Goal: Transaction & Acquisition: Purchase product/service

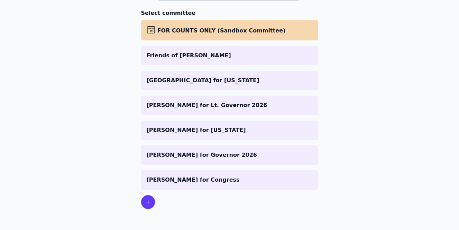
scroll to position [101, 0]
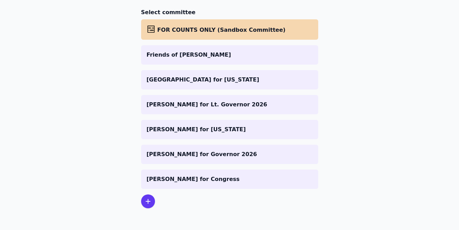
click at [149, 199] on icon at bounding box center [148, 201] width 8 height 8
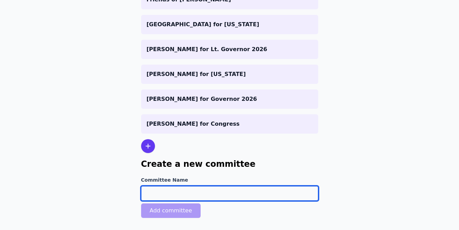
click at [181, 191] on input "Committee Name" at bounding box center [229, 193] width 177 height 15
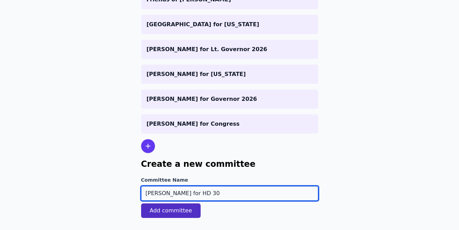
type input "[PERSON_NAME] for HD 30"
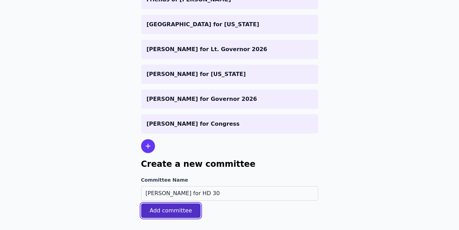
click at [186, 214] on button "Add committee" at bounding box center [171, 211] width 60 height 15
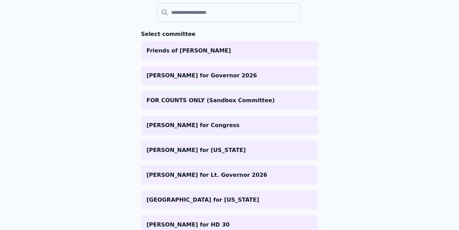
scroll to position [148, 0]
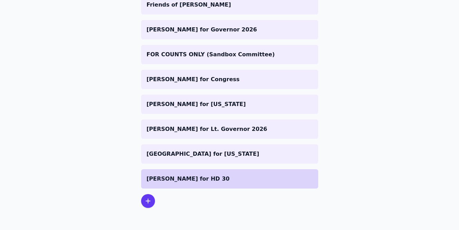
click at [230, 176] on p "[PERSON_NAME] for HD 30" at bounding box center [230, 179] width 166 height 8
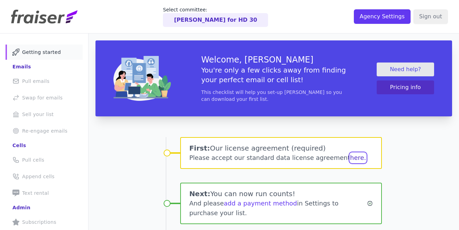
click at [350, 158] on button "here." at bounding box center [358, 158] width 16 height 10
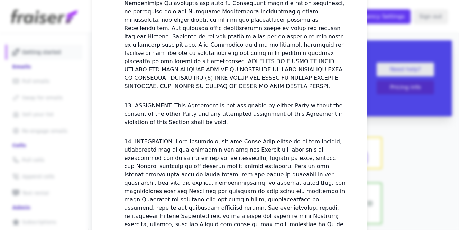
scroll to position [2059, 0]
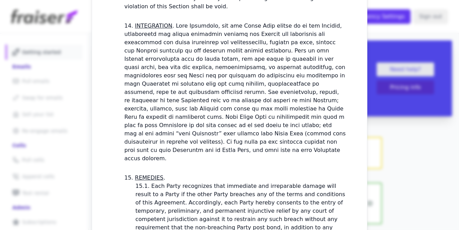
checkbox input "true"
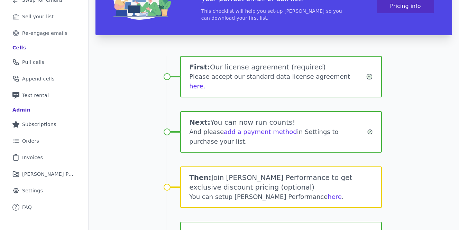
scroll to position [98, 0]
click at [327, 193] on link "here" at bounding box center [334, 196] width 14 height 7
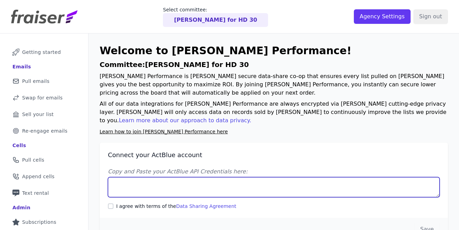
click at [135, 178] on textarea "Copy and Paste your ActBlue API Credentials here:" at bounding box center [274, 187] width 332 height 20
paste textarea "Client UUID: 1bffd95d-edcf-49f4-8c2e-cc0b591a4573 Client Secret: QgU4HjCf9rrrjC…"
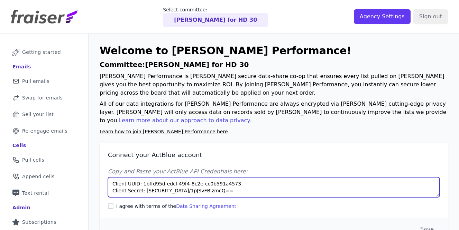
type textarea "Client UUID: 1bffd95d-edcf-49f4-8c2e-cc0b591a4573 Client Secret: QgU4HjCf9rrrjC…"
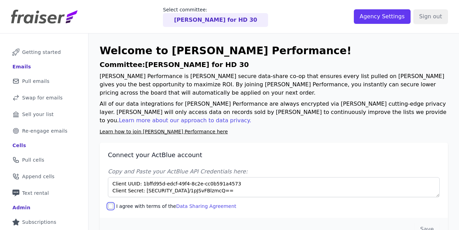
click at [110, 204] on input "I agree with terms of the Data Sharing Agreement" at bounding box center [111, 207] width 6 height 6
checkbox input "true"
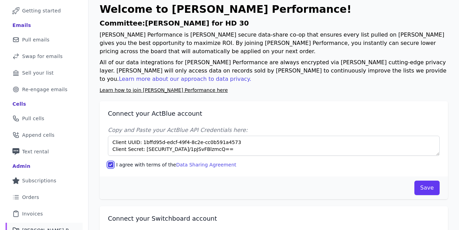
scroll to position [49, 0]
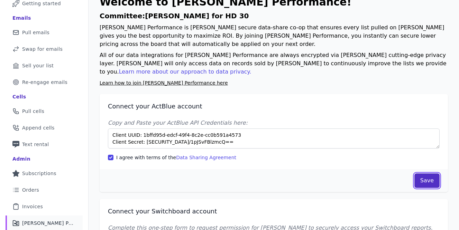
click at [427, 174] on button "Save" at bounding box center [426, 181] width 25 height 15
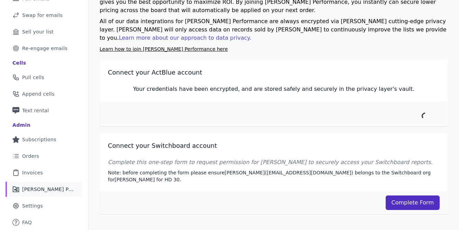
scroll to position [83, 0]
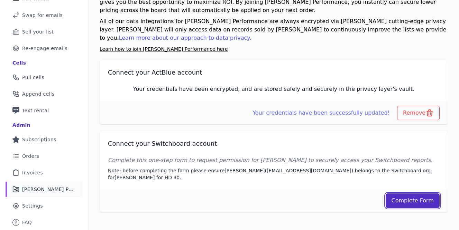
click at [411, 194] on link "Complete Form" at bounding box center [413, 201] width 54 height 15
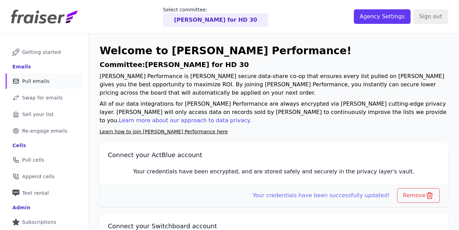
click at [39, 77] on link "Mail Icon Outline of a mail envelope Pull emails" at bounding box center [44, 81] width 77 height 15
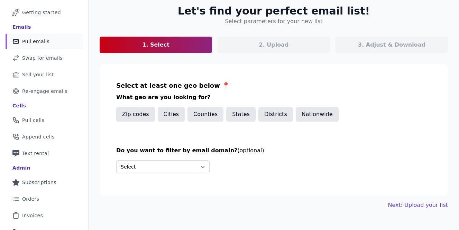
scroll to position [44, 0]
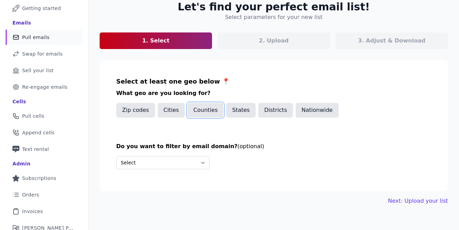
click at [197, 112] on button "Counties" at bounding box center [205, 110] width 36 height 15
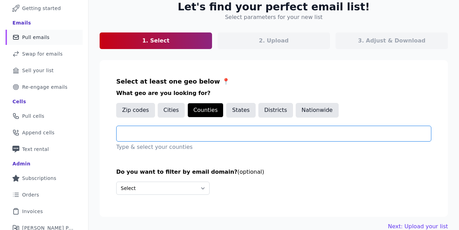
click at [175, 132] on input "text" at bounding box center [276, 134] width 309 height 8
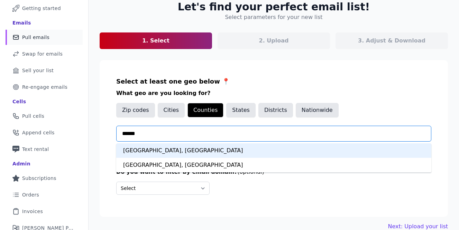
type input "*******"
click at [178, 149] on div "Fairfax County, VA" at bounding box center [273, 150] width 315 height 15
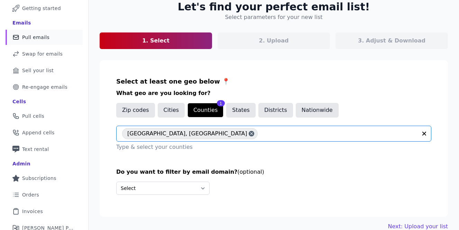
scroll to position [83, 0]
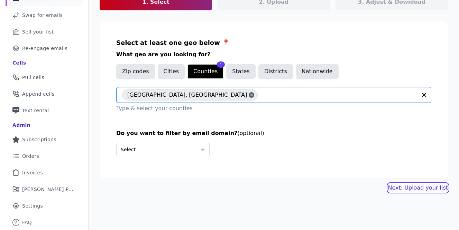
click at [414, 186] on link "Next: Upload your list" at bounding box center [418, 188] width 60 height 8
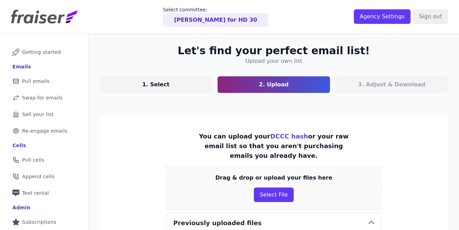
scroll to position [35, 0]
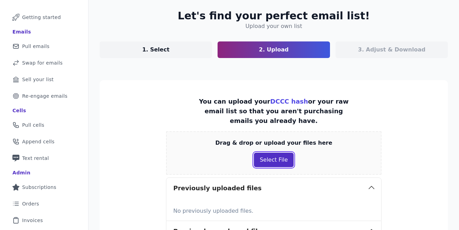
click at [277, 153] on button "Select File" at bounding box center [274, 160] width 40 height 15
click at [276, 143] on div "Drag & drop or upload your files here Select File" at bounding box center [273, 153] width 215 height 44
click at [276, 153] on button "Select File" at bounding box center [274, 160] width 40 height 15
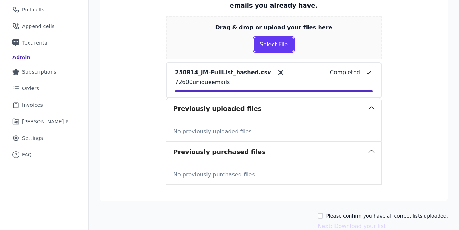
scroll to position [176, 0]
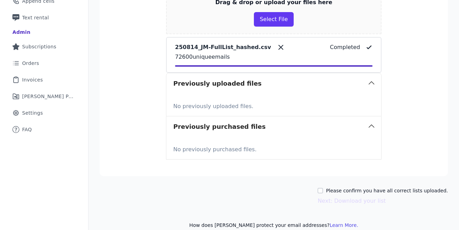
click at [383, 187] on label "Please confirm you have all correct lists uploaded." at bounding box center [387, 190] width 122 height 7
click at [323, 188] on input "Please confirm you have all correct lists uploaded." at bounding box center [320, 191] width 6 height 6
checkbox input "true"
click at [371, 197] on button "Next: Download your list" at bounding box center [351, 201] width 68 height 8
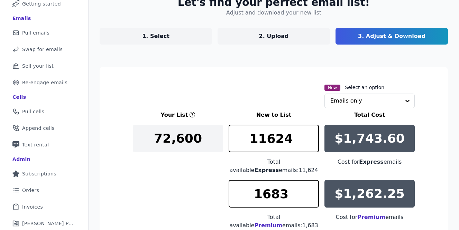
scroll to position [42, 0]
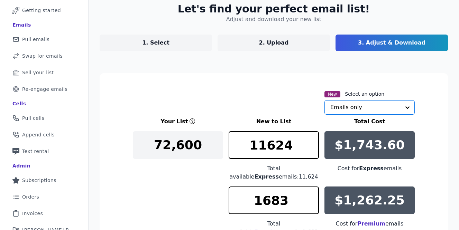
click at [355, 106] on input "text" at bounding box center [365, 108] width 70 height 14
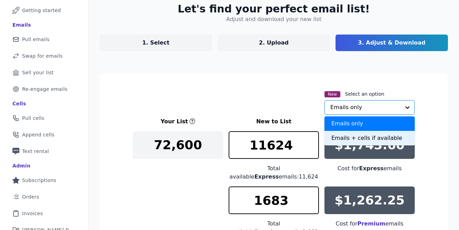
click at [346, 139] on div "Emails + cells if available" at bounding box center [369, 138] width 90 height 15
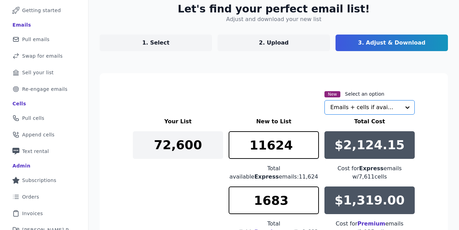
scroll to position [110, 0]
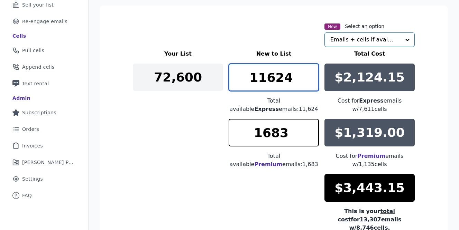
click at [285, 73] on input "11624" at bounding box center [274, 78] width 90 height 28
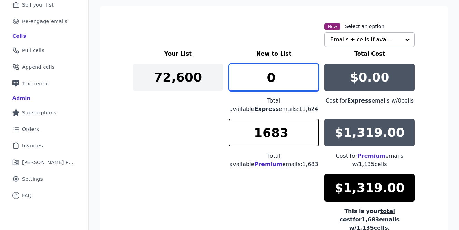
type input "0"
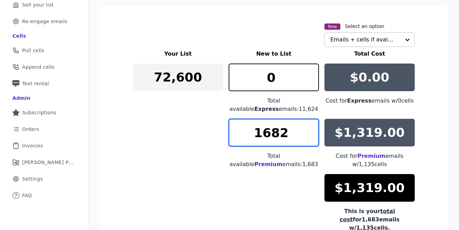
click at [312, 139] on input "1682" at bounding box center [274, 133] width 90 height 28
click at [312, 139] on input "1681" at bounding box center [274, 133] width 90 height 28
click at [312, 139] on input "1680" at bounding box center [274, 133] width 90 height 28
click at [312, 139] on input "1679" at bounding box center [274, 133] width 90 height 28
click at [312, 139] on input "1678" at bounding box center [274, 133] width 90 height 28
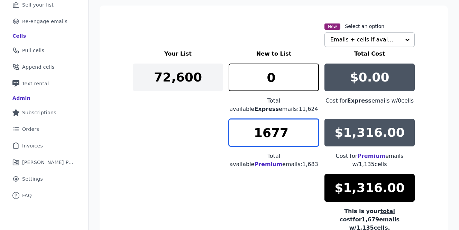
click at [312, 139] on input "1677" at bounding box center [274, 133] width 90 height 28
click at [312, 139] on input "1676" at bounding box center [274, 133] width 90 height 28
click at [312, 139] on input "1675" at bounding box center [274, 133] width 90 height 28
click at [312, 139] on input "1674" at bounding box center [274, 133] width 90 height 28
click at [312, 139] on input "1673" at bounding box center [274, 133] width 90 height 28
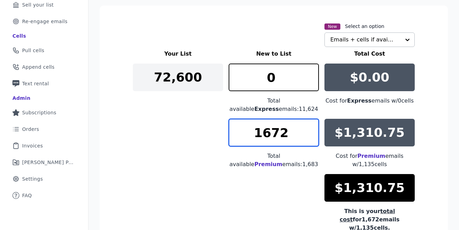
click at [312, 139] on input "1672" at bounding box center [274, 133] width 90 height 28
click at [279, 134] on input "1672" at bounding box center [274, 133] width 90 height 28
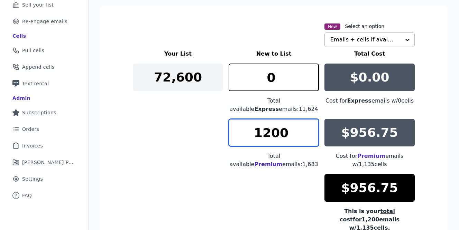
click at [283, 137] on input "1200" at bounding box center [274, 133] width 90 height 28
click at [265, 134] on input "1200" at bounding box center [274, 133] width 90 height 28
drag, startPoint x: 270, startPoint y: 136, endPoint x: 265, endPoint y: 136, distance: 4.9
click at [265, 136] on input "1000" at bounding box center [274, 133] width 90 height 28
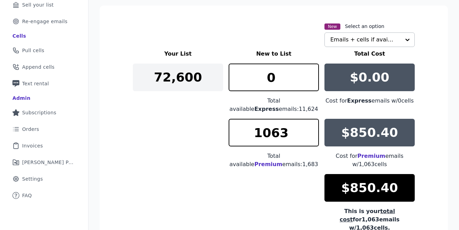
click at [249, 196] on div "Your List New to List Total Cost 72,600 0 Total available Express emails: 11,62…" at bounding box center [274, 141] width 282 height 183
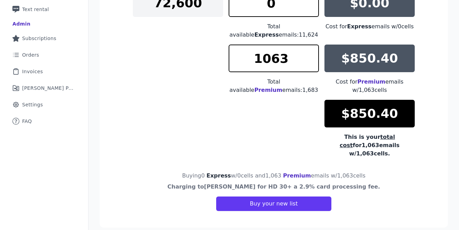
scroll to position [185, 0]
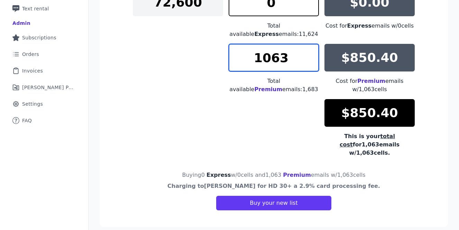
click at [276, 62] on input "1063" at bounding box center [274, 58] width 90 height 28
click at [276, 58] on input "1000" at bounding box center [274, 58] width 90 height 28
drag, startPoint x: 278, startPoint y: 56, endPoint x: 273, endPoint y: 57, distance: 5.5
click at [273, 57] on input "1050" at bounding box center [274, 58] width 90 height 28
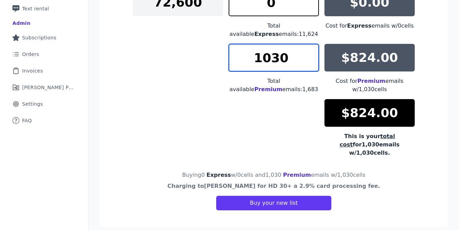
drag, startPoint x: 280, startPoint y: 61, endPoint x: 288, endPoint y: 61, distance: 7.6
click at [288, 61] on input "1030" at bounding box center [274, 58] width 90 height 28
type input "1035"
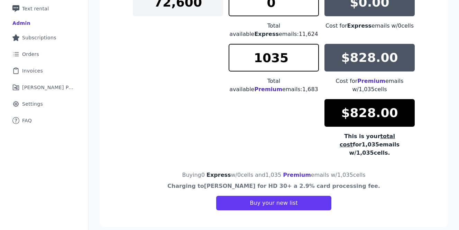
click at [240, 131] on div "Your List New to List Total Cost 72,600 0 Total available Express emails: 11,62…" at bounding box center [274, 66] width 282 height 183
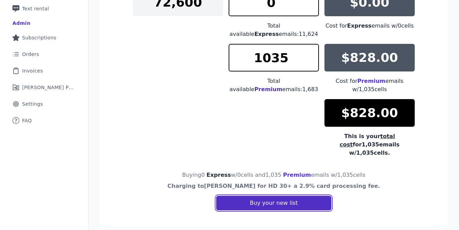
click at [251, 196] on button "Buy your new list" at bounding box center [273, 203] width 115 height 15
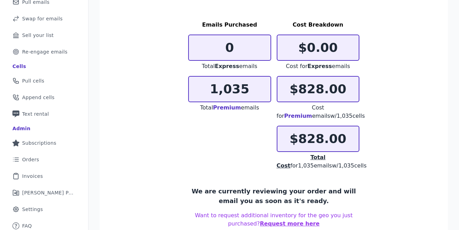
scroll to position [105, 0]
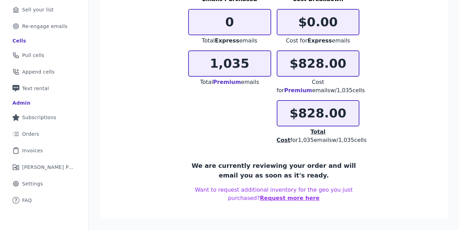
click at [201, 140] on div "Emails Purchased 0 Total Express emails 1,035 Total Premium emails Cost Breakdo…" at bounding box center [273, 69] width 171 height 149
